Goal: Task Accomplishment & Management: Use online tool/utility

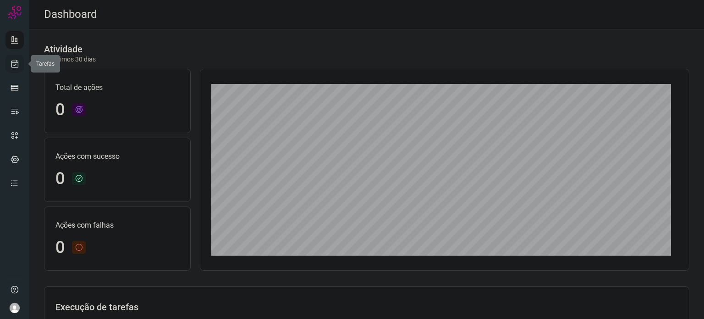
click at [22, 57] on link at bounding box center [14, 64] width 18 height 18
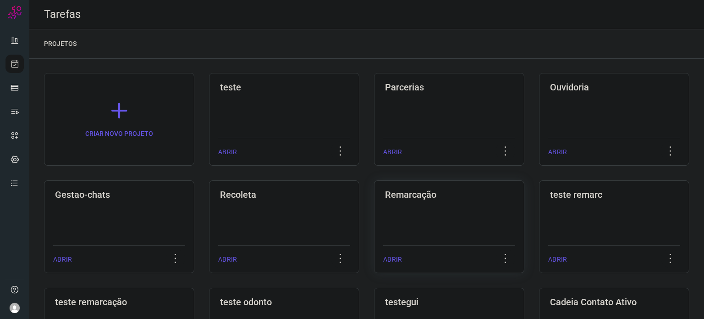
click at [426, 203] on div "Remarcação ABRIR" at bounding box center [449, 226] width 150 height 93
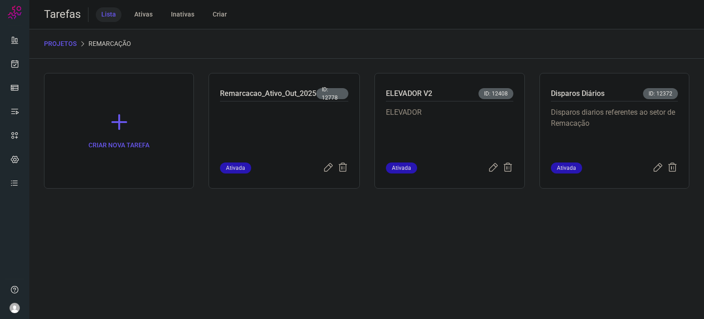
click at [629, 122] on p "Disparos diarios referentes ao setor de Remacação" at bounding box center [614, 130] width 127 height 46
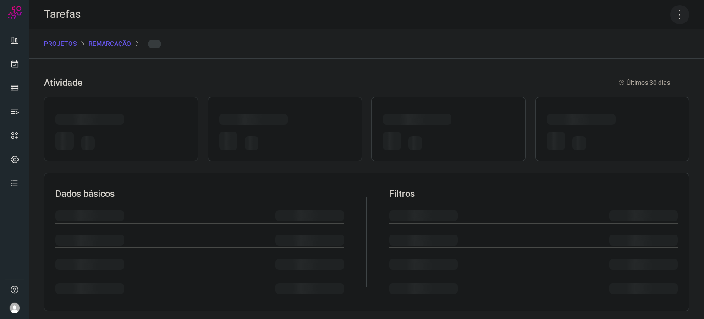
click at [672, 16] on icon at bounding box center [679, 14] width 19 height 19
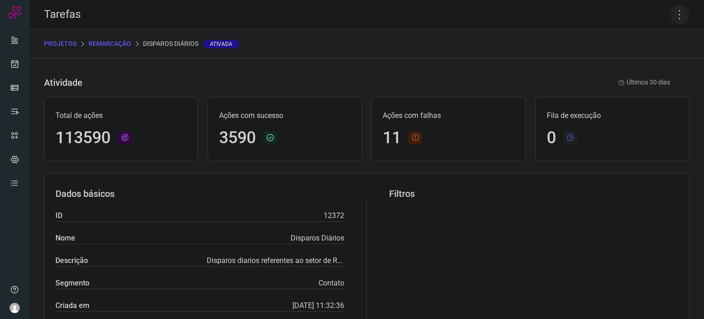
click at [678, 22] on icon at bounding box center [679, 14] width 19 height 19
click at [631, 58] on li "Executar" at bounding box center [640, 60] width 83 height 15
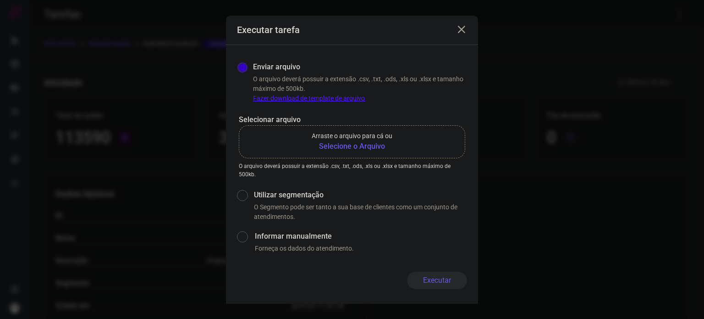
click at [346, 146] on b "Selecione o Arquivo" at bounding box center [352, 146] width 81 height 11
click at [0, 0] on input "Arraste o arquivo para cá ou Selecione o Arquivo" at bounding box center [0, 0] width 0 height 0
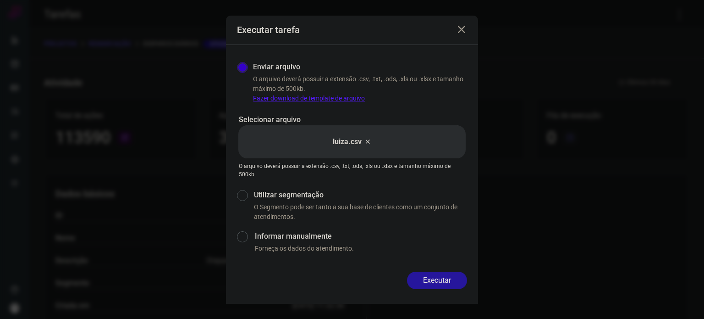
click at [440, 280] on button "Executar" at bounding box center [437, 279] width 60 height 17
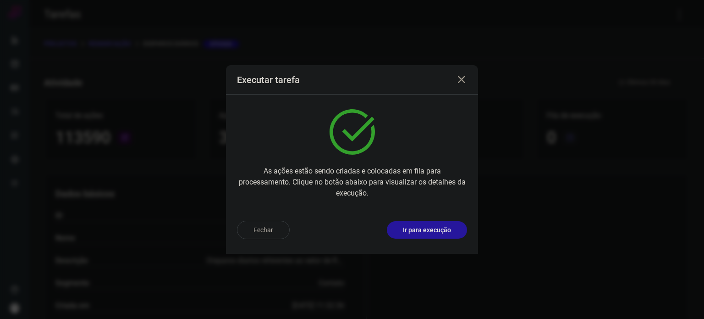
click at [438, 234] on p "Ir para execução" at bounding box center [427, 230] width 48 height 10
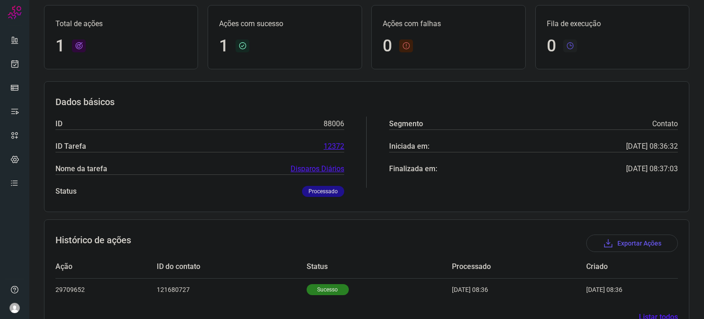
scroll to position [81, 0]
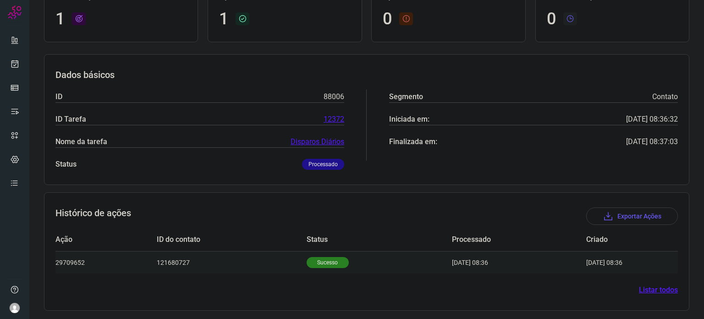
click at [331, 258] on p "Sucesso" at bounding box center [328, 262] width 42 height 11
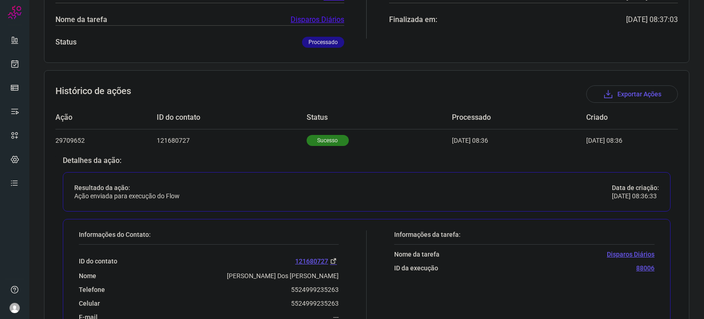
scroll to position [264, 0]
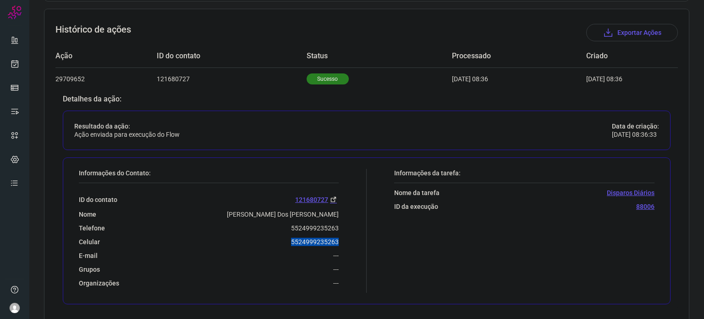
drag, startPoint x: 287, startPoint y: 240, endPoint x: 338, endPoint y: 238, distance: 50.9
click at [338, 238] on div "Informações do Contato: ID do contato 121680727 Nome [PERSON_NAME] Dos [PERSON_…" at bounding box center [220, 231] width 292 height 124
copy p "5524999235263"
